Goal: Transaction & Acquisition: Purchase product/service

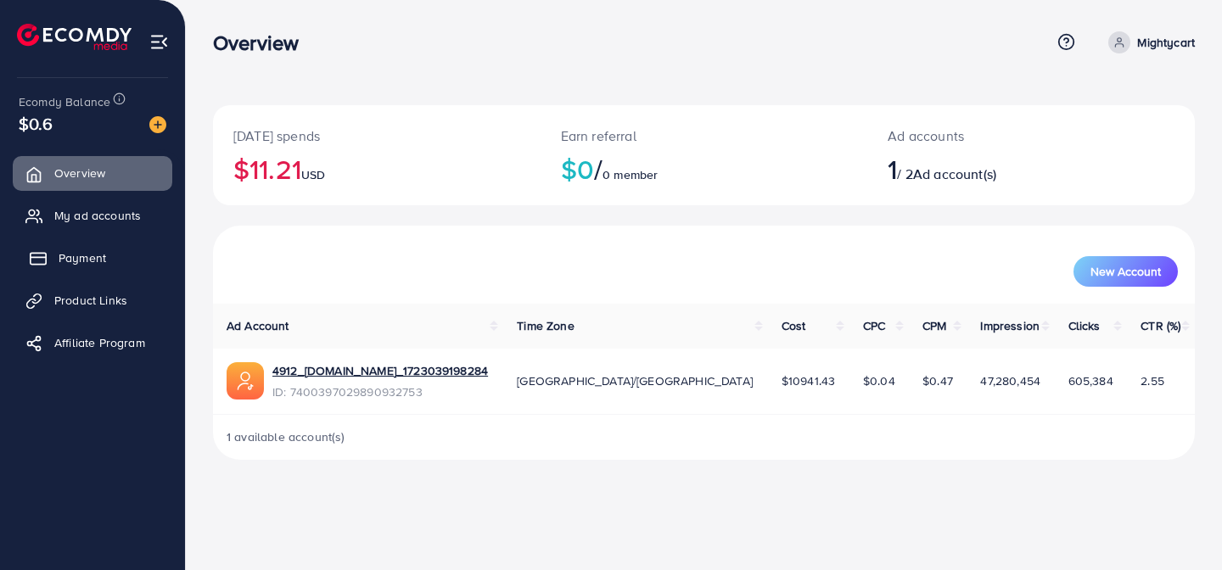
click at [86, 274] on link "Payment" at bounding box center [92, 258] width 159 height 34
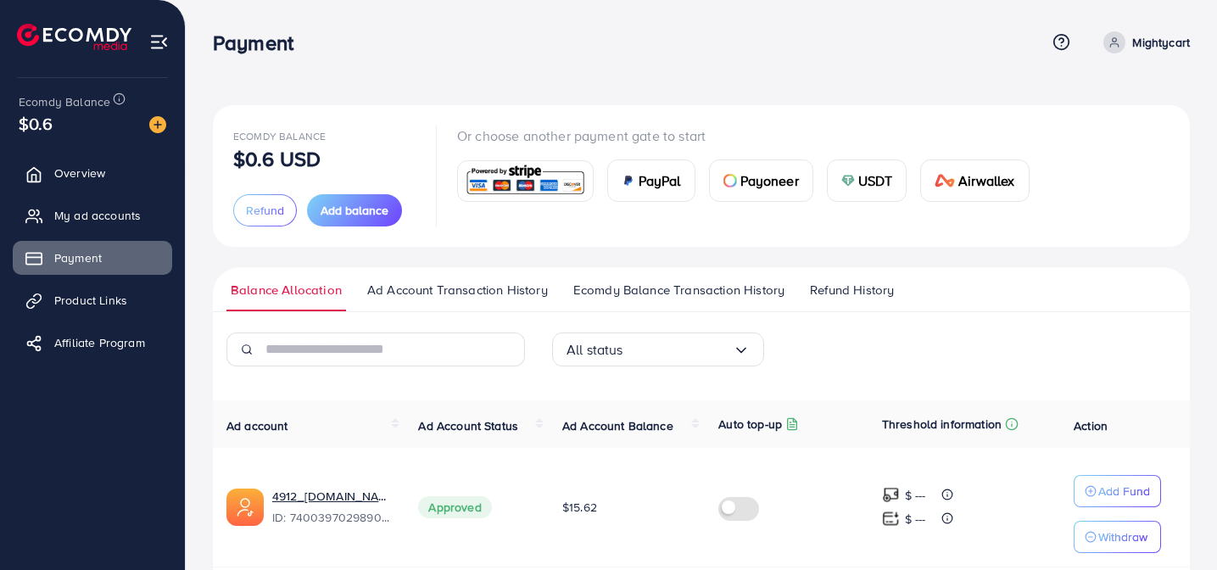
click at [1116, 42] on circle at bounding box center [1115, 40] width 4 height 4
click at [1091, 98] on span "Profile" at bounding box center [1085, 101] width 39 height 20
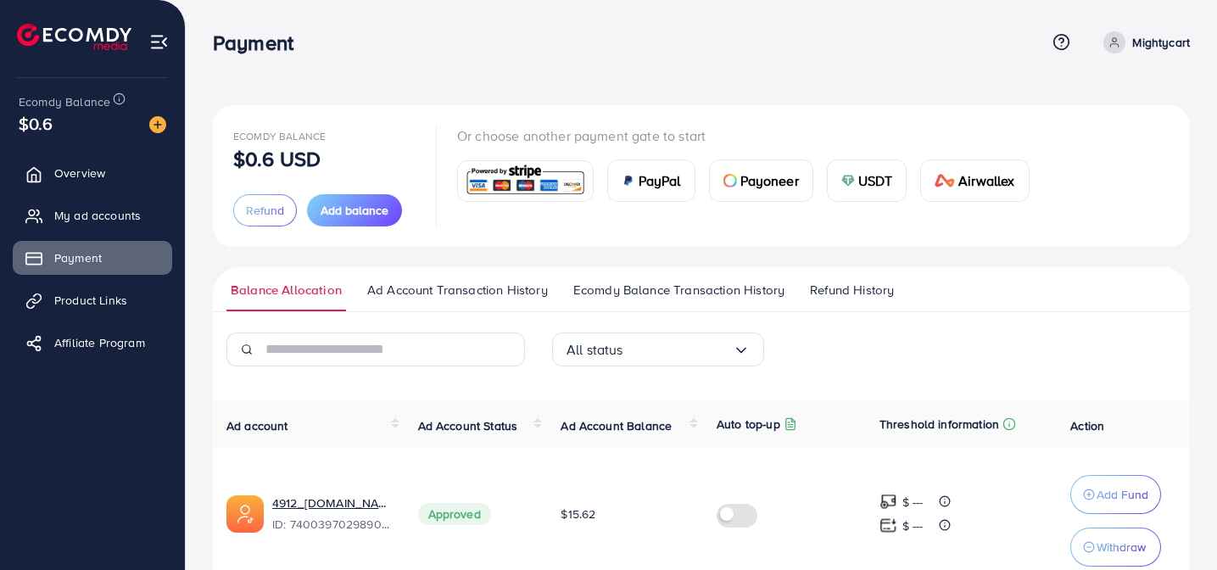
select select "**********"
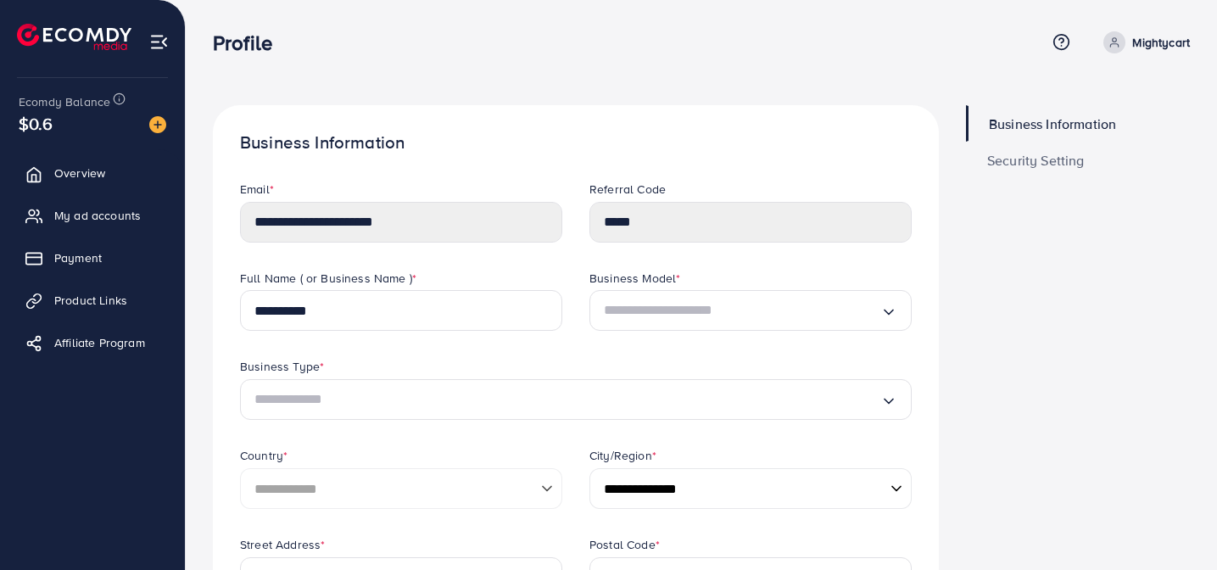
click at [1059, 164] on span "Security Setting" at bounding box center [1037, 161] width 98 height 14
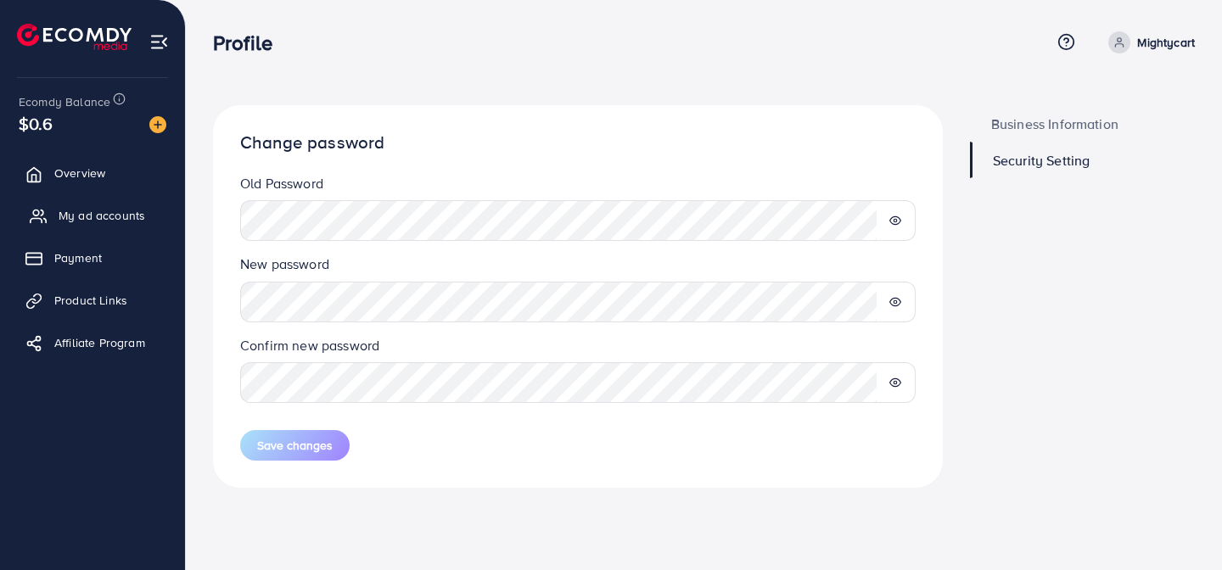
click at [98, 221] on span "My ad accounts" at bounding box center [102, 215] width 87 height 17
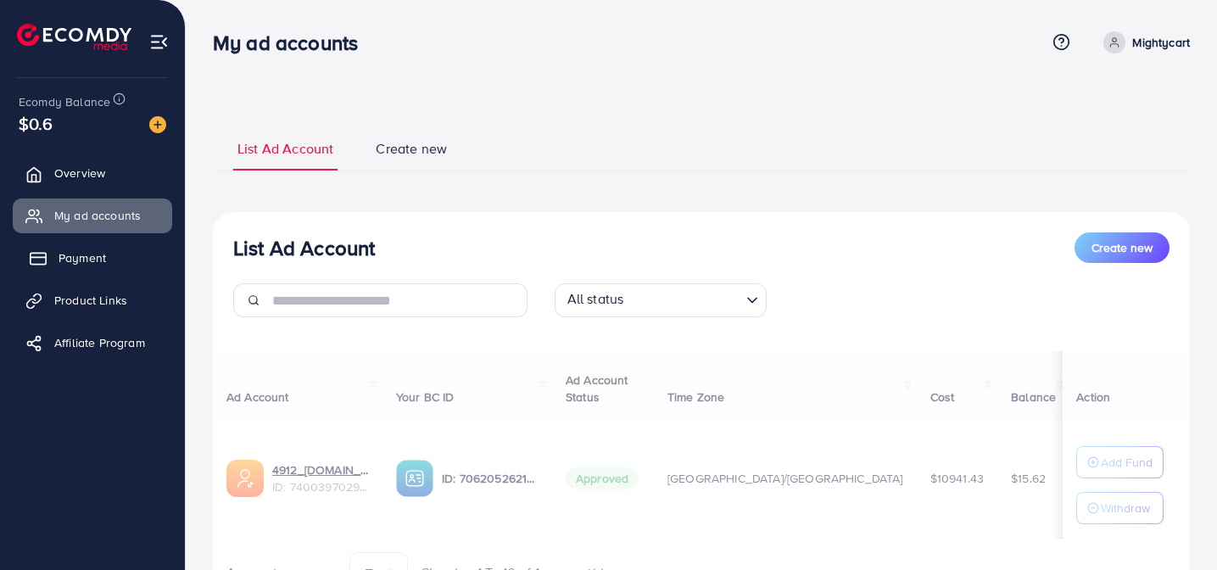
click at [84, 260] on span "Payment" at bounding box center [83, 257] width 48 height 17
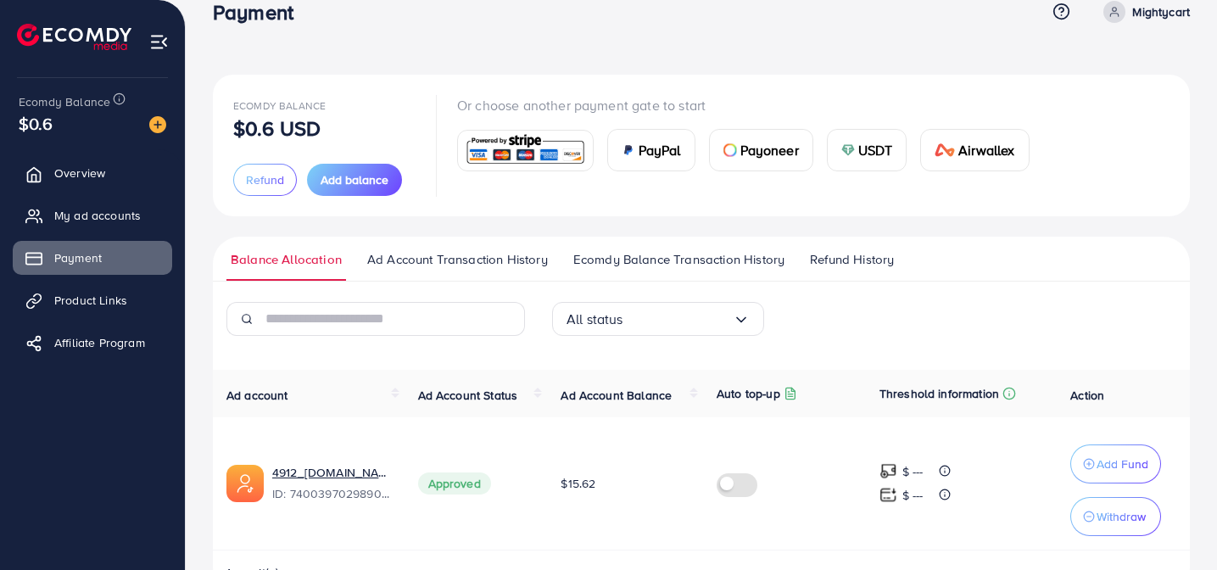
scroll to position [34, 0]
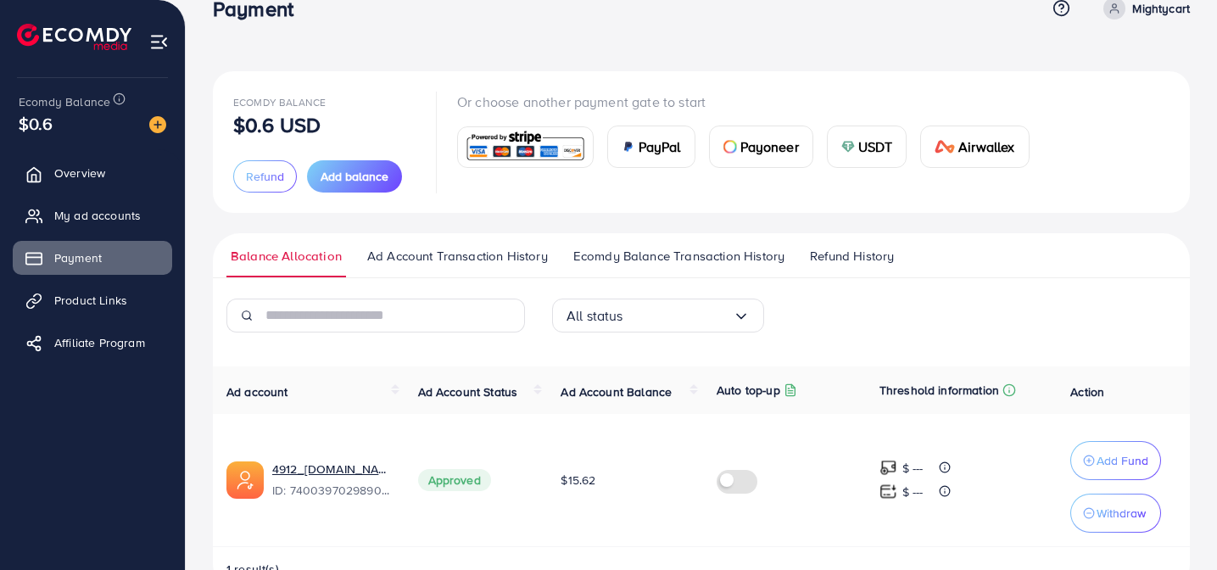
click at [90, 99] on span "Ecomdy Balance" at bounding box center [65, 101] width 92 height 17
click at [161, 123] on img at bounding box center [157, 124] width 17 height 17
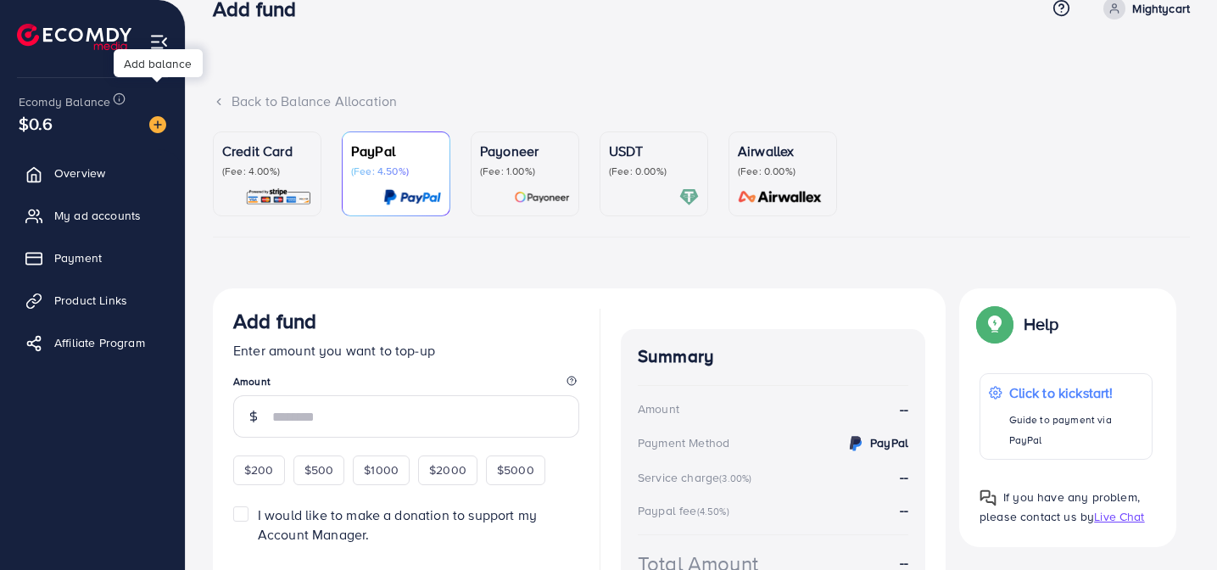
click at [7, 120] on div "Ecomdy Balance $0.6 Overview My ad accounts Payment Product Links Affiliate Pro…" at bounding box center [93, 285] width 186 height 570
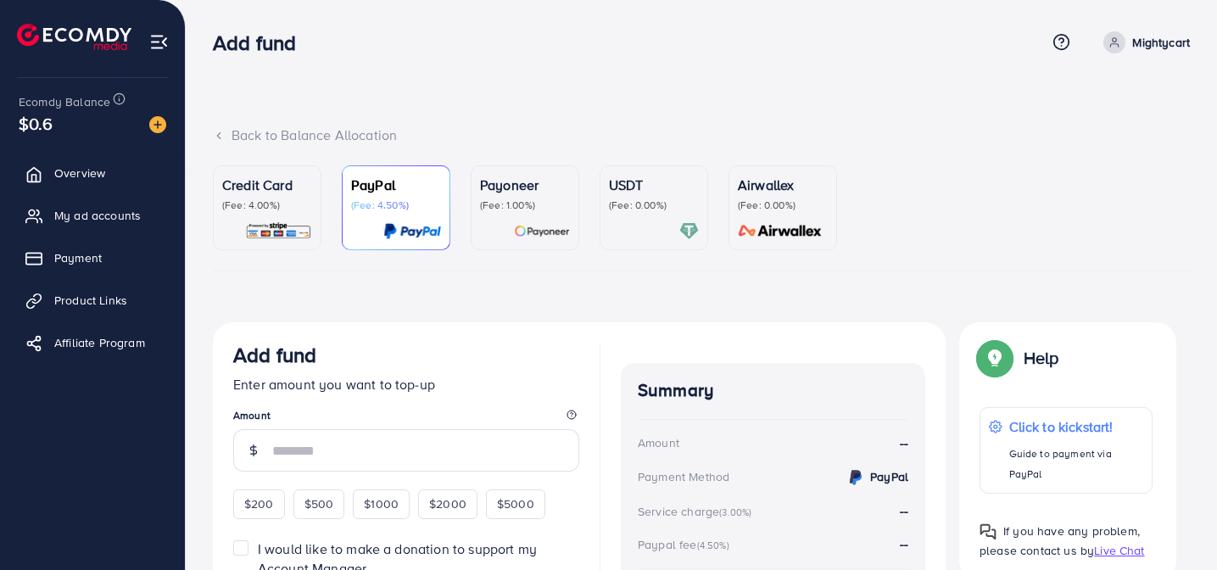
click at [674, 220] on div "USDT (Fee: 0.00%)" at bounding box center [654, 208] width 90 height 66
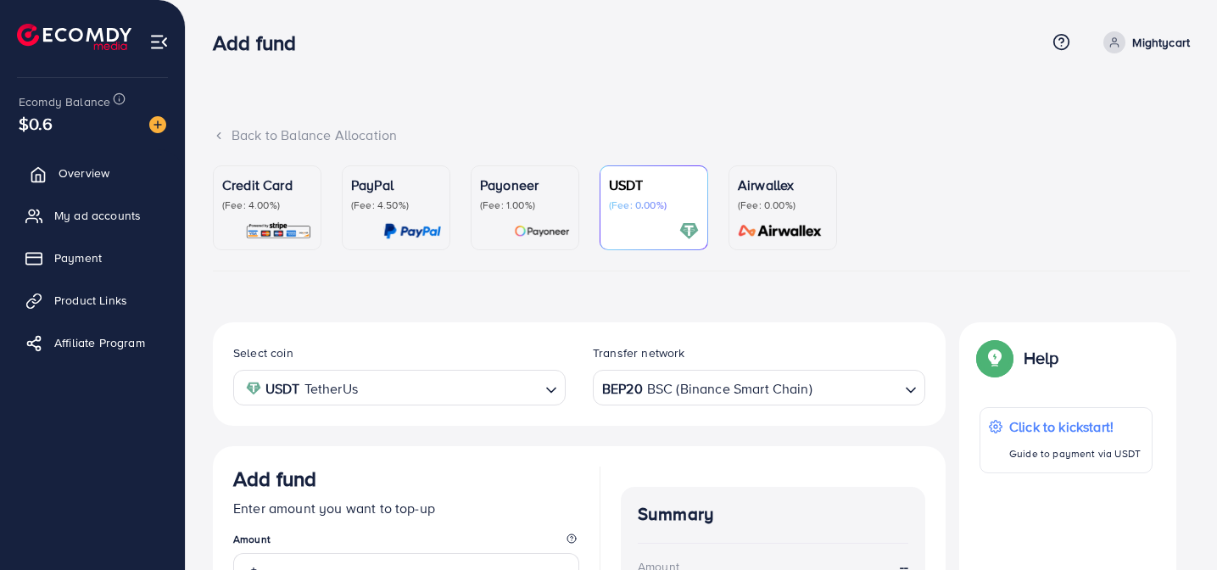
click at [76, 178] on span "Overview" at bounding box center [84, 173] width 51 height 17
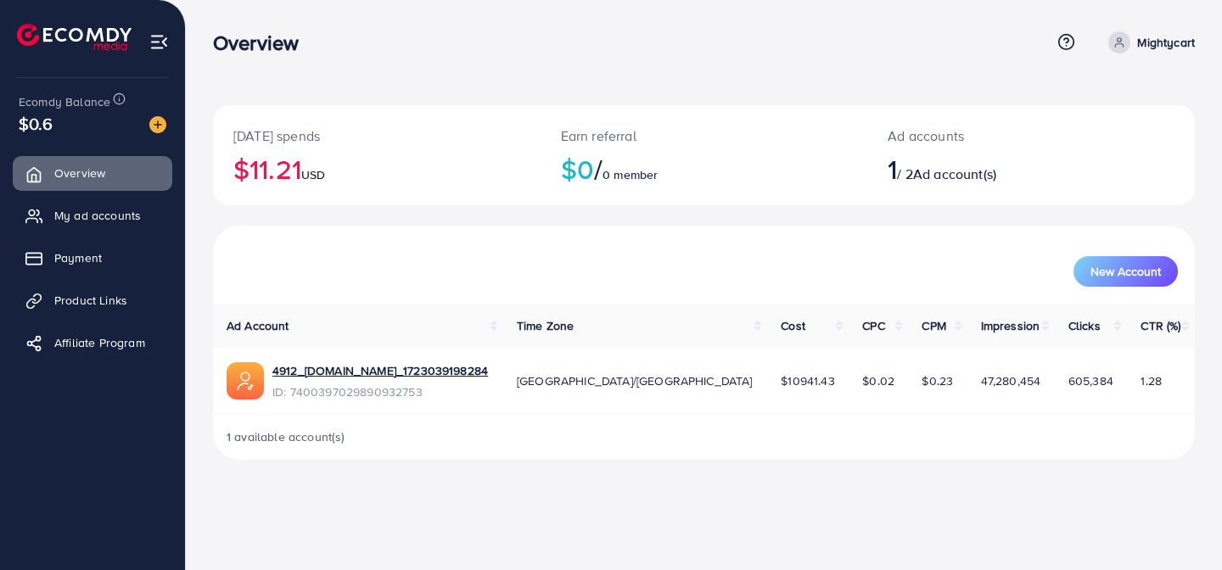
click at [954, 172] on span "Ad account(s)" at bounding box center [954, 174] width 83 height 19
